Goal: Check status: Check status

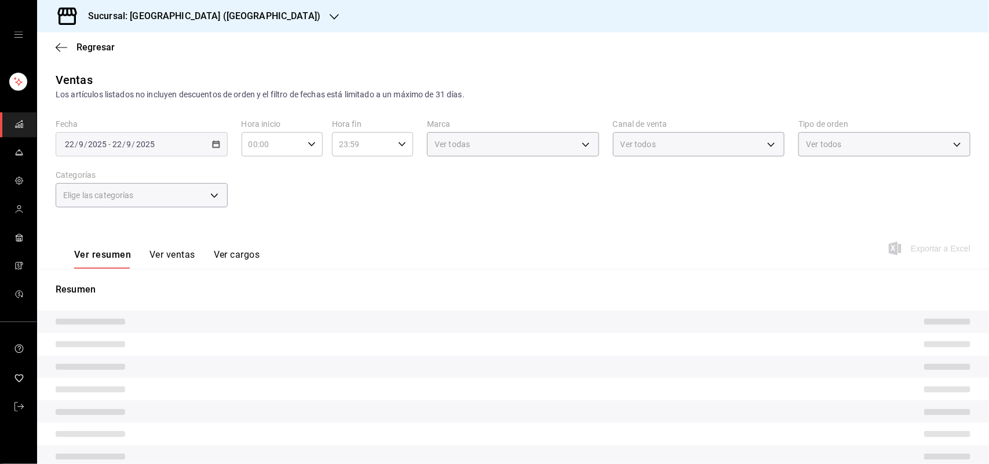
type input "ad5c7ce8-09c3-4353-8fa5-0bd3f2c3ed7d"
type input "UBER_EATS"
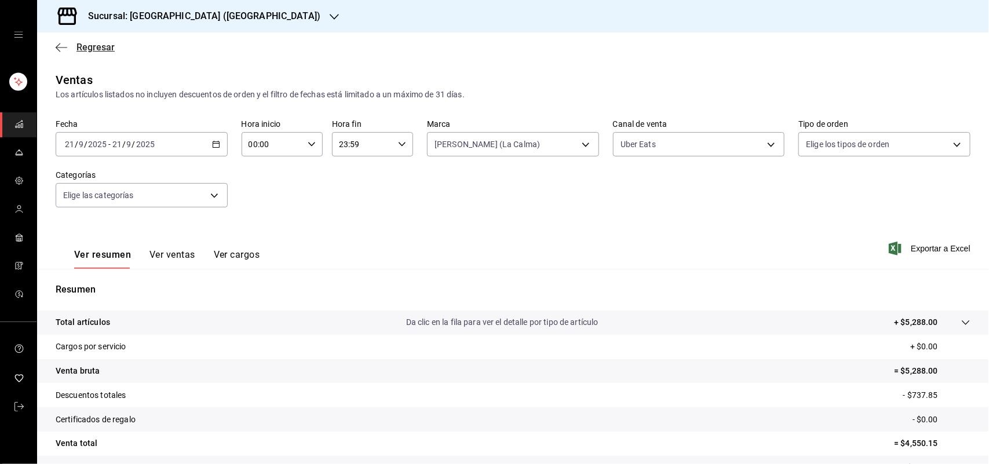
click at [94, 45] on span "Regresar" at bounding box center [96, 47] width 38 height 11
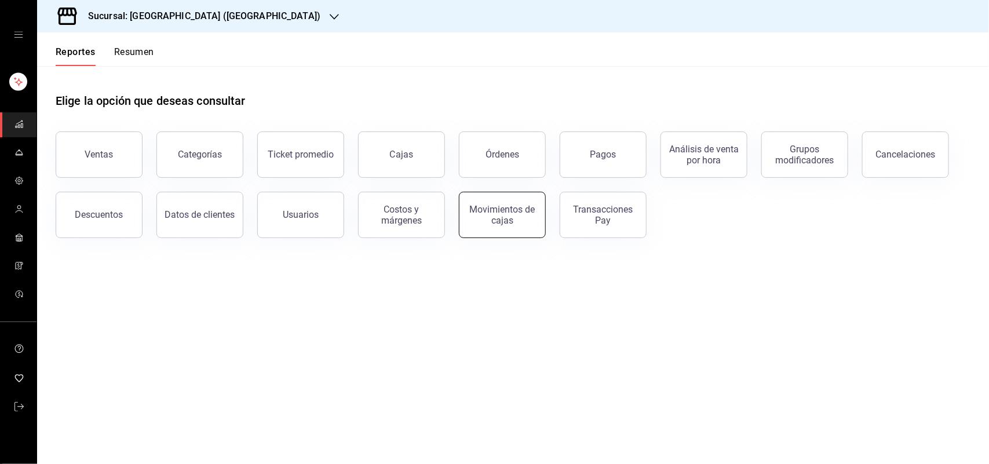
click at [486, 220] on div "Movimientos de cajas" at bounding box center [503, 215] width 72 height 22
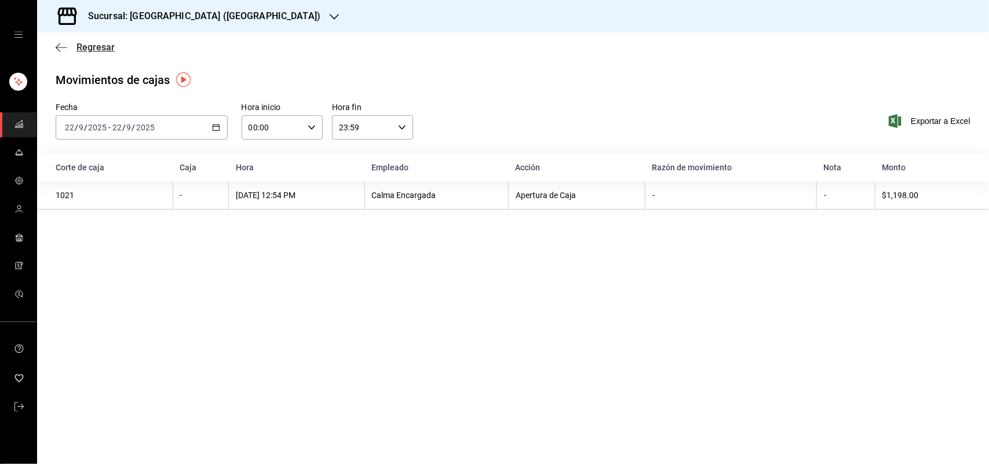
click at [105, 48] on span "Regresar" at bounding box center [96, 47] width 38 height 11
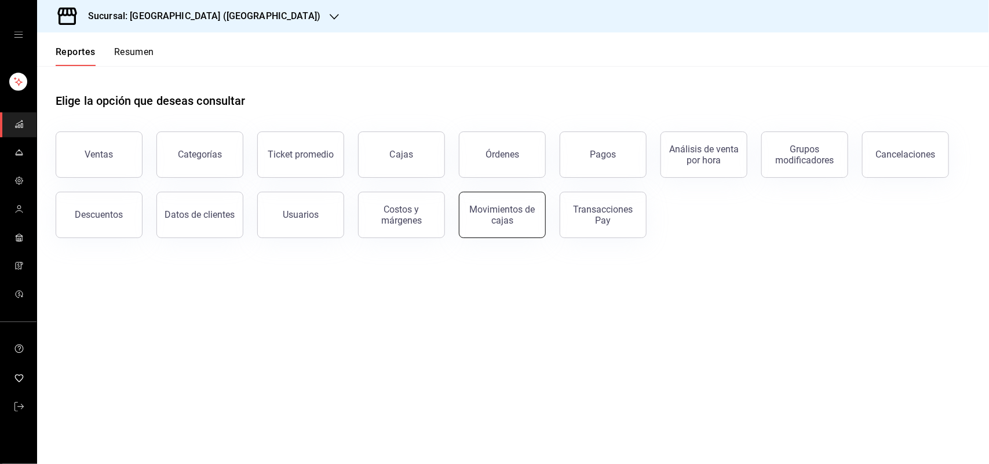
click at [512, 221] on div "Movimientos de cajas" at bounding box center [503, 215] width 72 height 22
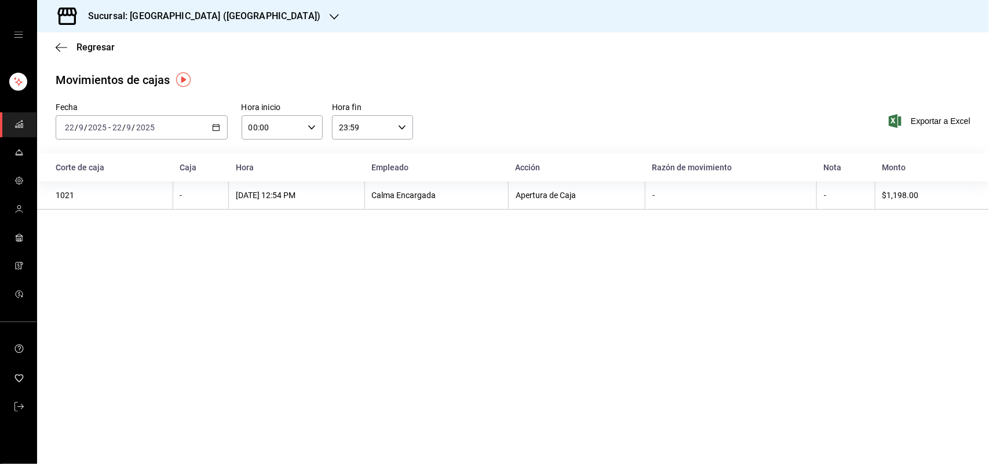
click at [218, 129] on \(Stroke\) "button" at bounding box center [216, 128] width 7 height 6
click at [135, 186] on span "Ayer" at bounding box center [110, 189] width 90 height 12
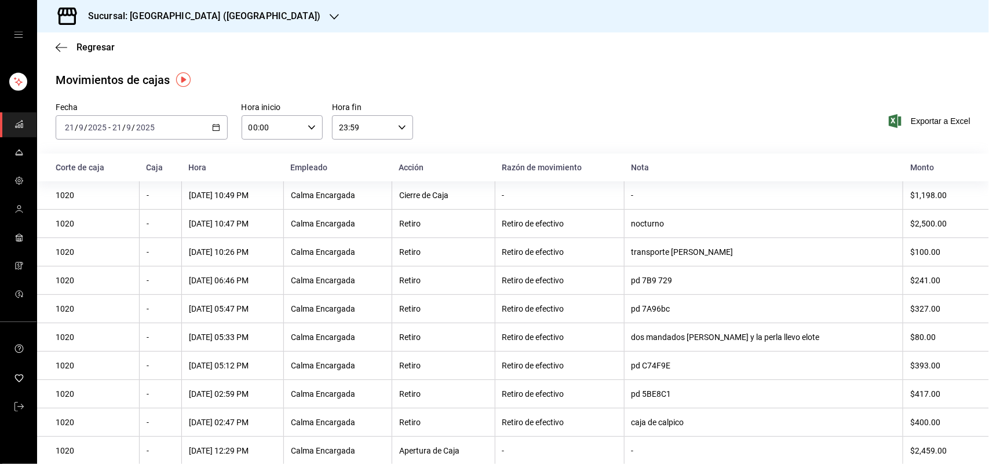
scroll to position [16, 0]
